Goal: Transaction & Acquisition: Purchase product/service

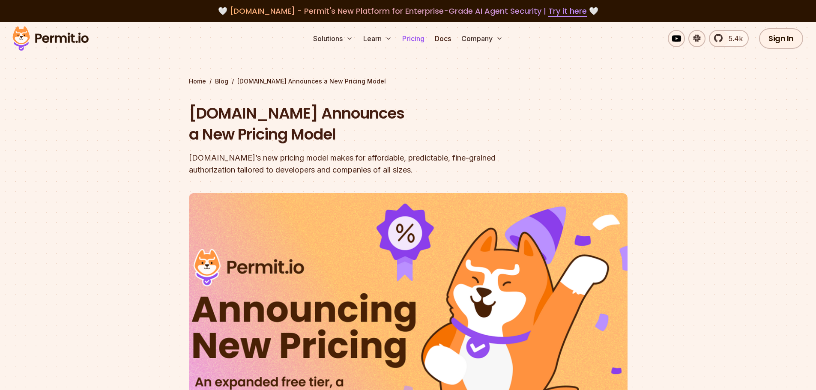
click at [411, 43] on link "Pricing" at bounding box center [413, 38] width 29 height 17
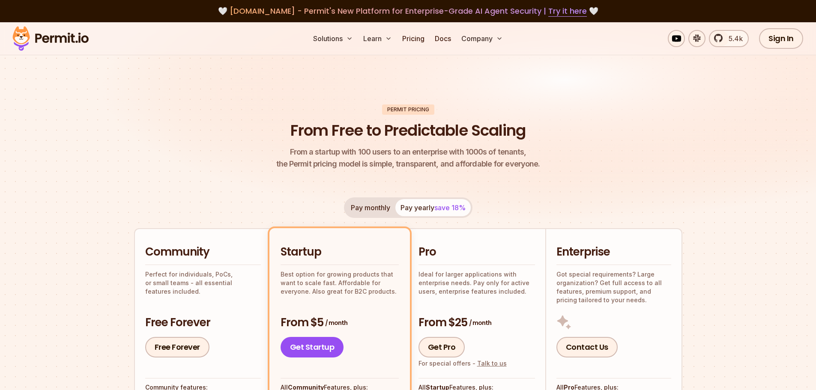
scroll to position [129, 0]
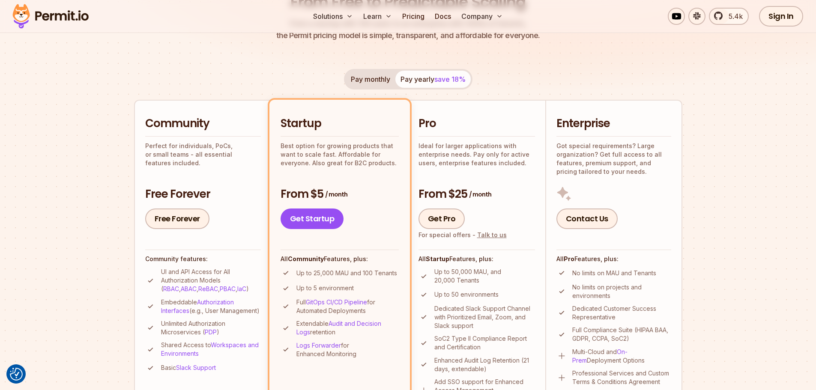
click at [464, 166] on p "Ideal for larger applications with enterprise needs. Pay only for active users,…" at bounding box center [477, 155] width 117 height 26
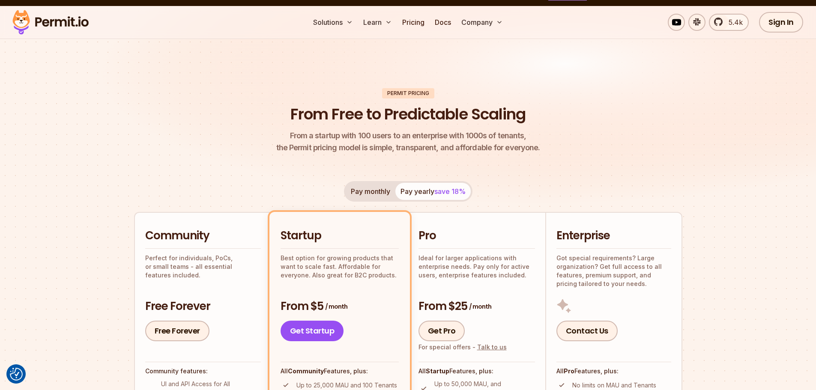
scroll to position [0, 0]
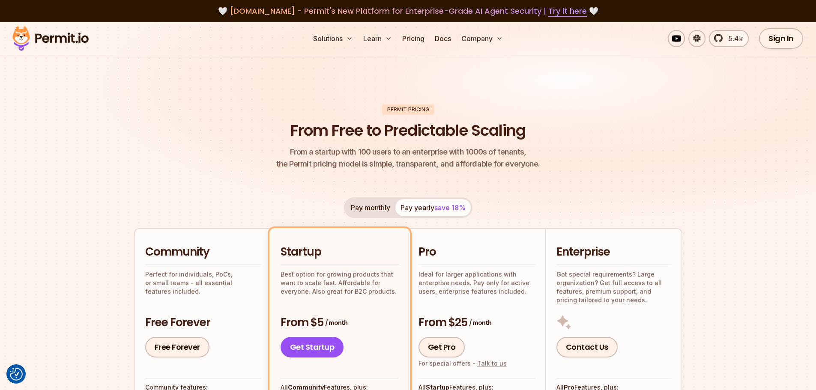
click at [377, 207] on button "Pay monthly" at bounding box center [371, 207] width 50 height 17
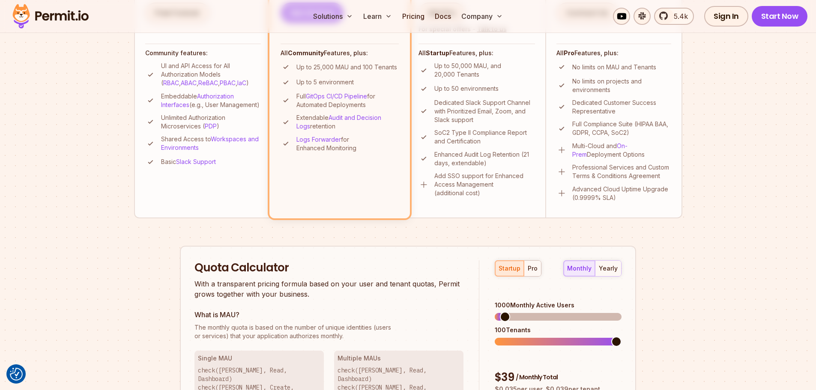
scroll to position [471, 0]
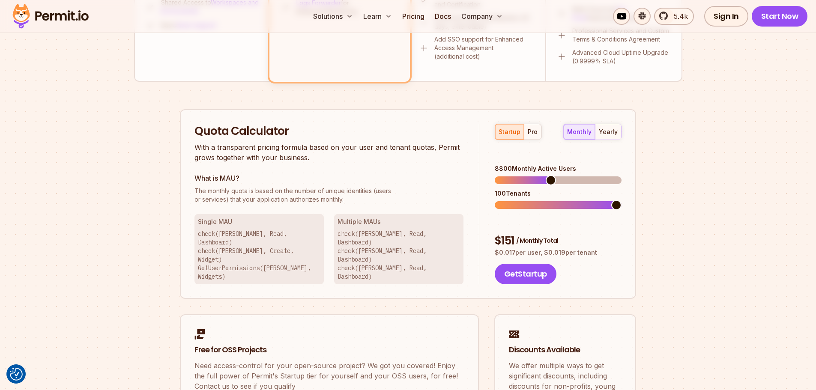
click at [550, 175] on span at bounding box center [551, 180] width 10 height 10
click at [523, 200] on span at bounding box center [526, 205] width 10 height 10
click at [501, 200] on span at bounding box center [500, 205] width 10 height 10
click at [587, 200] on span at bounding box center [590, 205] width 10 height 10
click at [557, 175] on span at bounding box center [557, 180] width 10 height 10
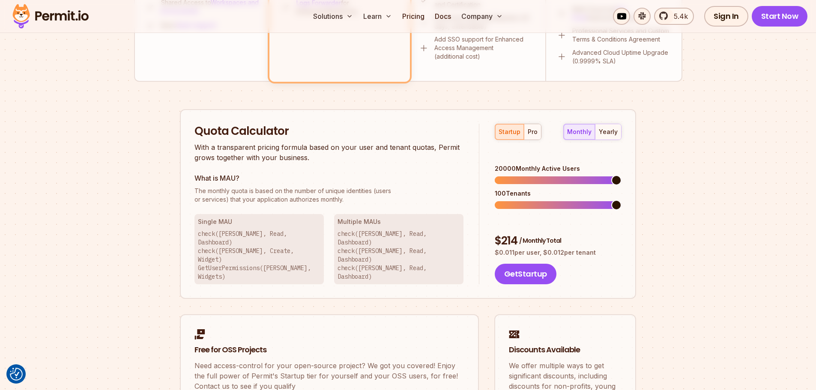
click at [622, 175] on span at bounding box center [616, 180] width 10 height 10
